Goal: Obtain resource: Obtain resource

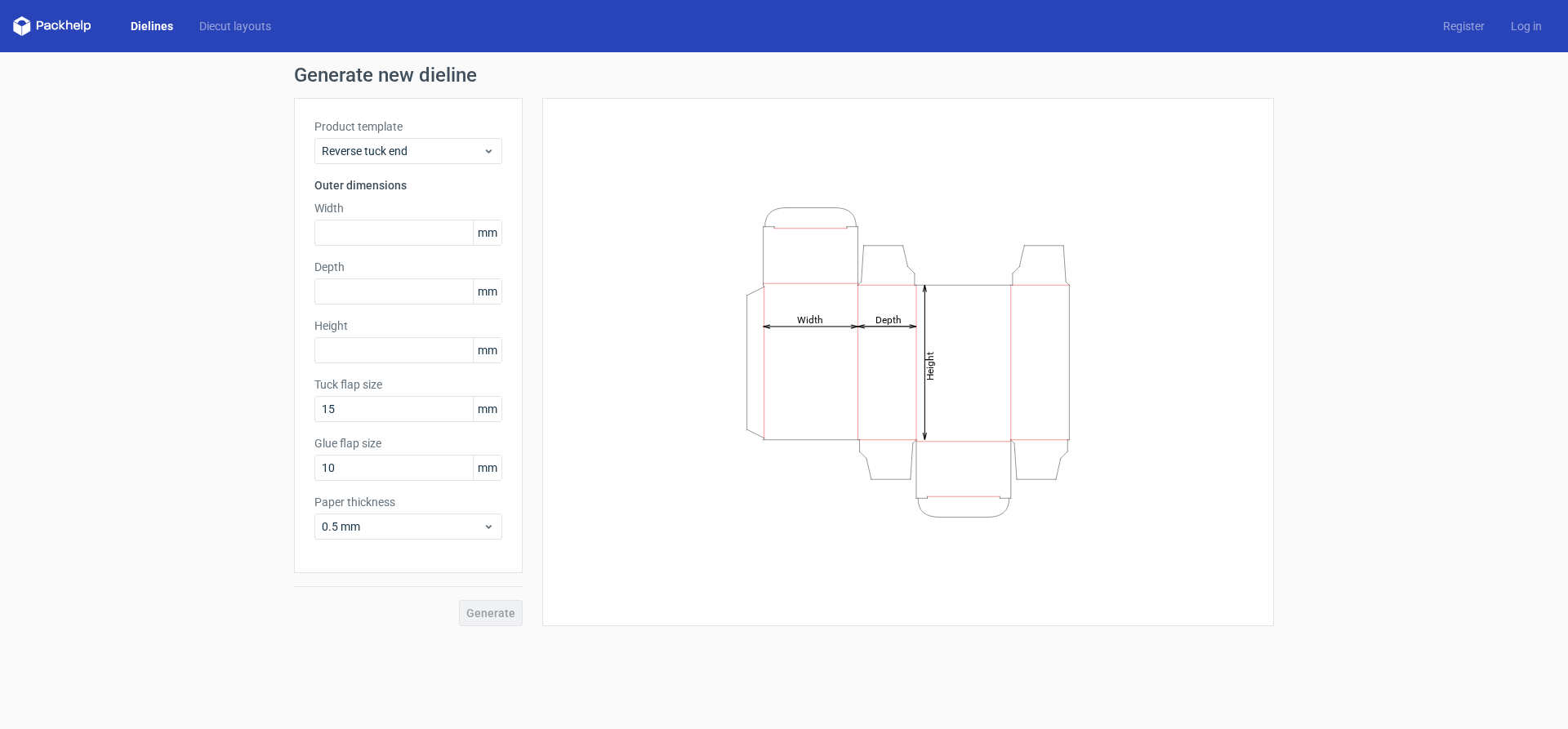
click at [147, 20] on link "Dielines" at bounding box center [152, 25] width 68 height 16
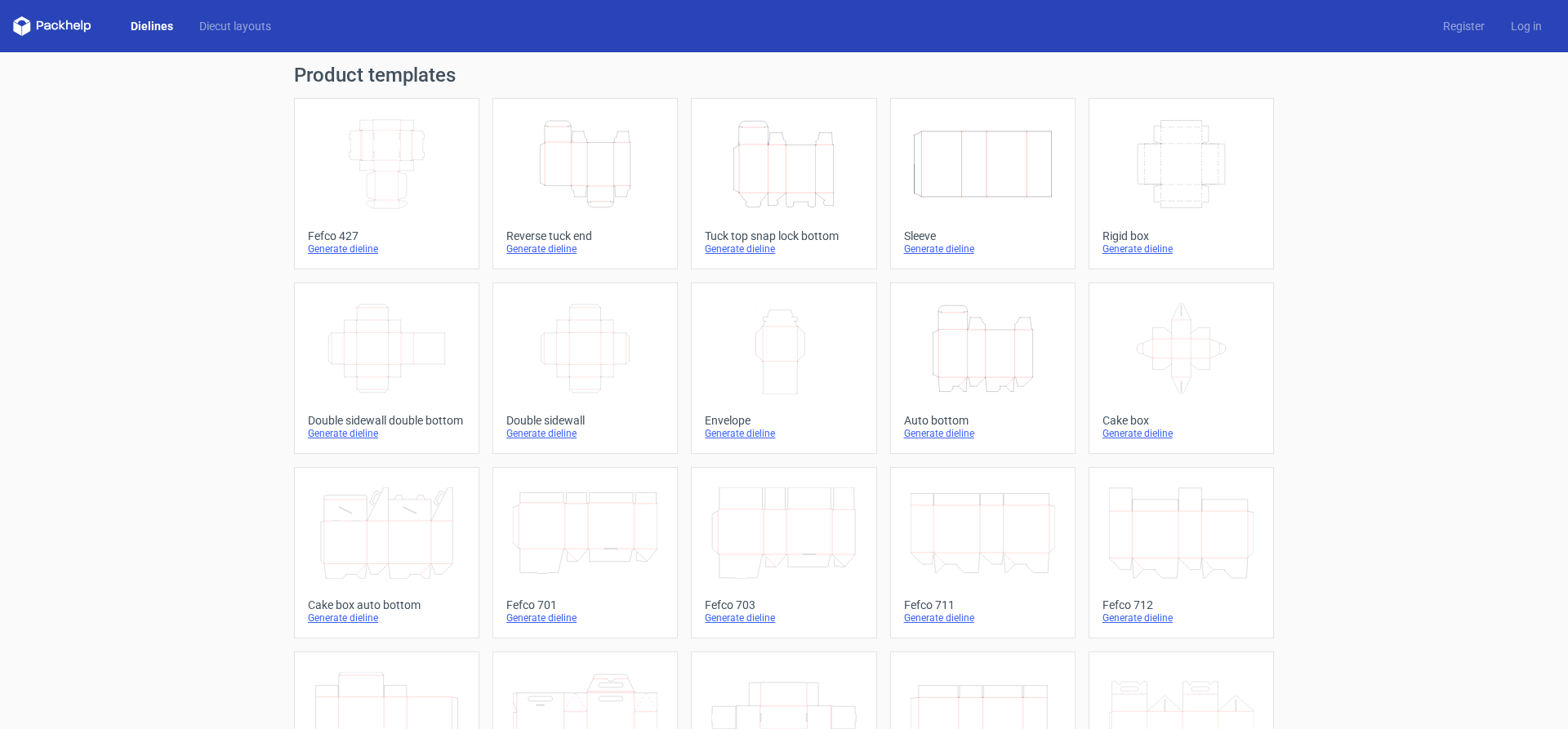
click at [774, 147] on icon "Height Depth Width" at bounding box center [784, 164] width 145 height 92
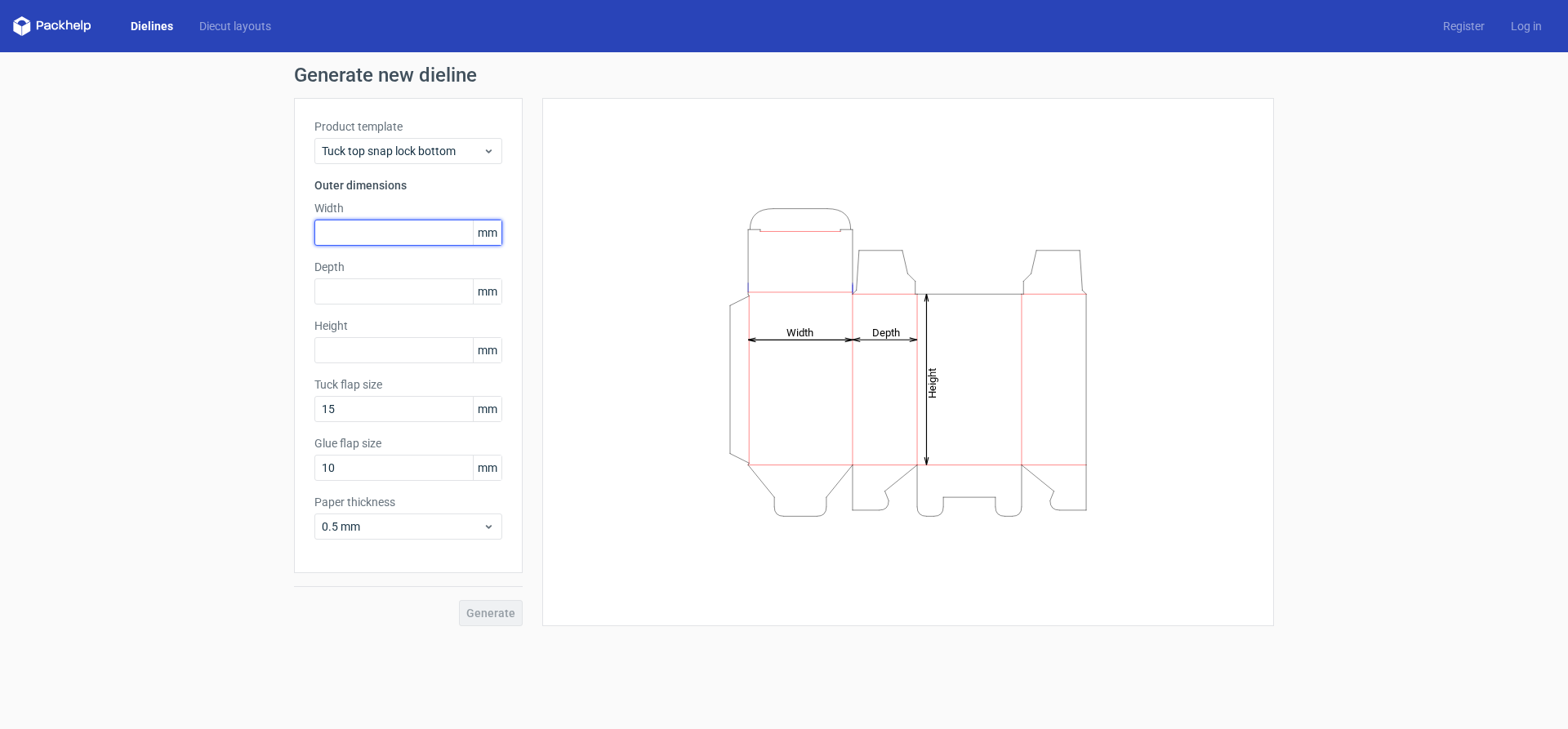
click at [360, 230] on input "text" at bounding box center [408, 232] width 188 height 26
type input "70"
type input "30"
type input "110"
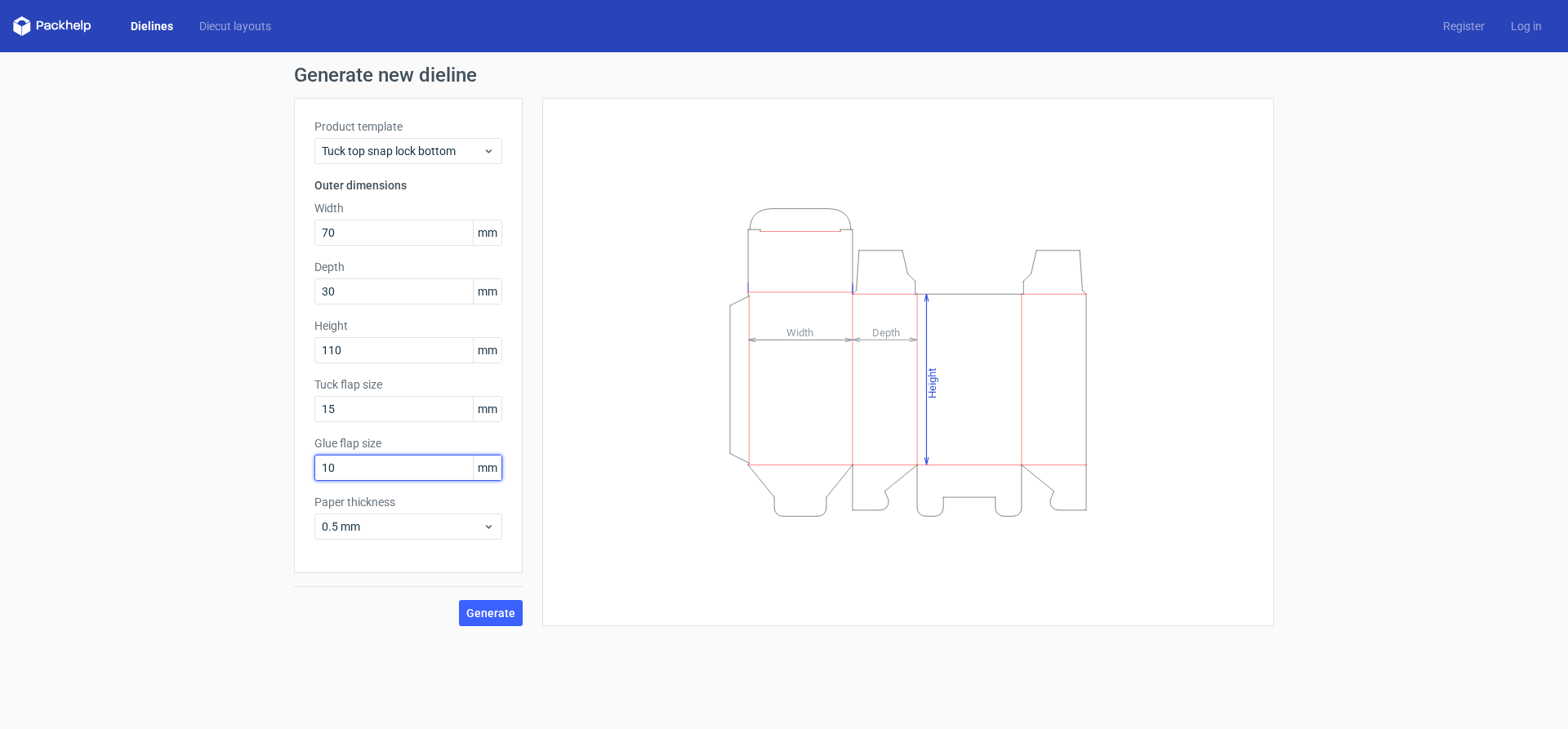
click at [381, 473] on input "10" at bounding box center [408, 467] width 188 height 26
type input "15"
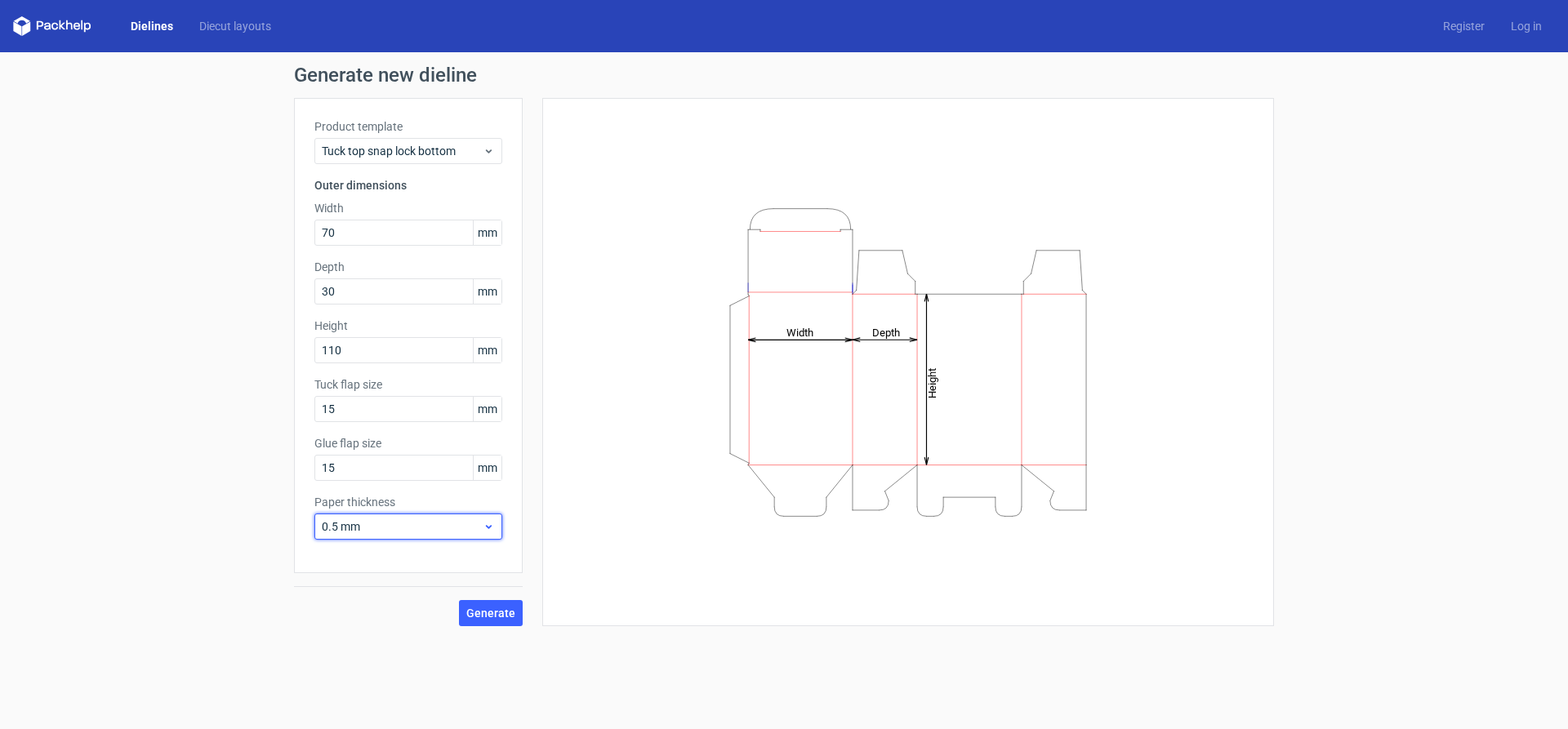
click at [383, 533] on span "0.5 mm" at bounding box center [402, 526] width 161 height 16
click at [383, 562] on div "0.4 mm" at bounding box center [408, 562] width 174 height 26
click at [506, 620] on button "Generate" at bounding box center [491, 613] width 64 height 26
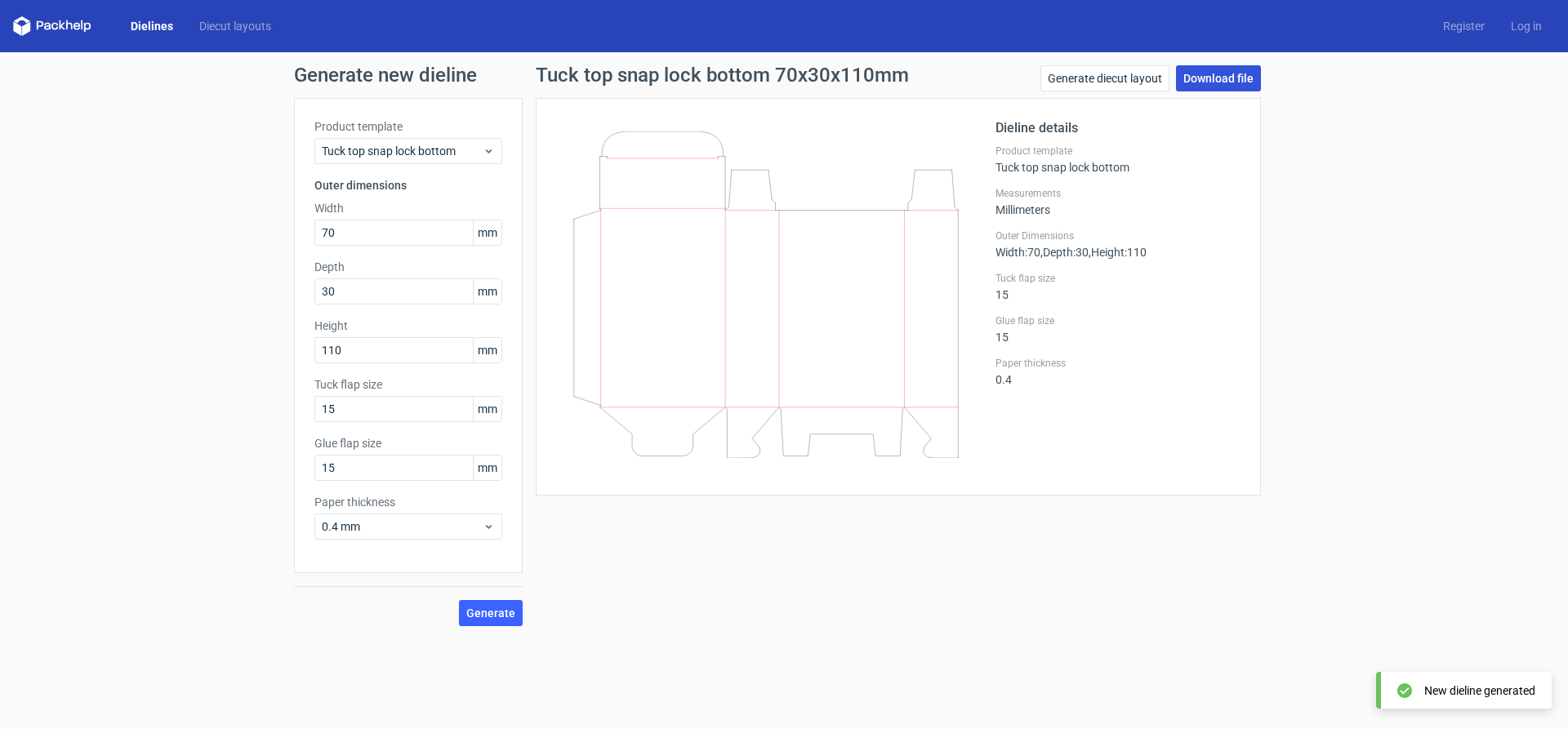
click at [1226, 81] on link "Download file" at bounding box center [1218, 78] width 85 height 26
